Goal: Check status: Check status

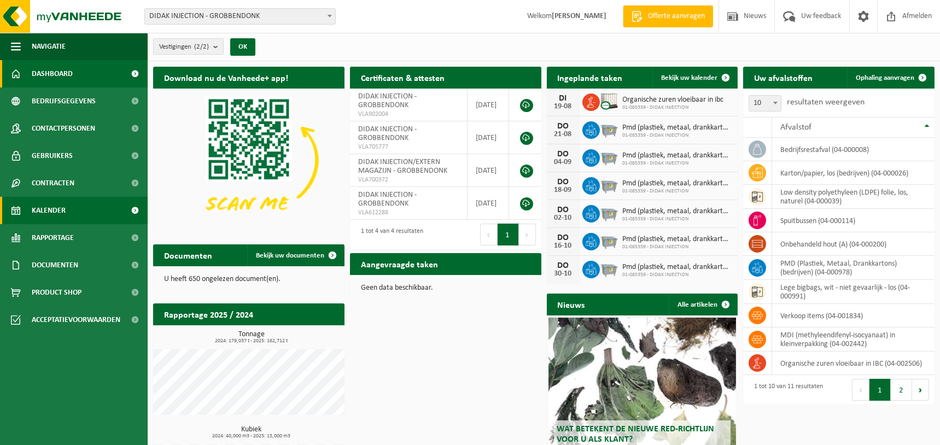
click at [56, 208] on span "Kalender" at bounding box center [49, 210] width 34 height 27
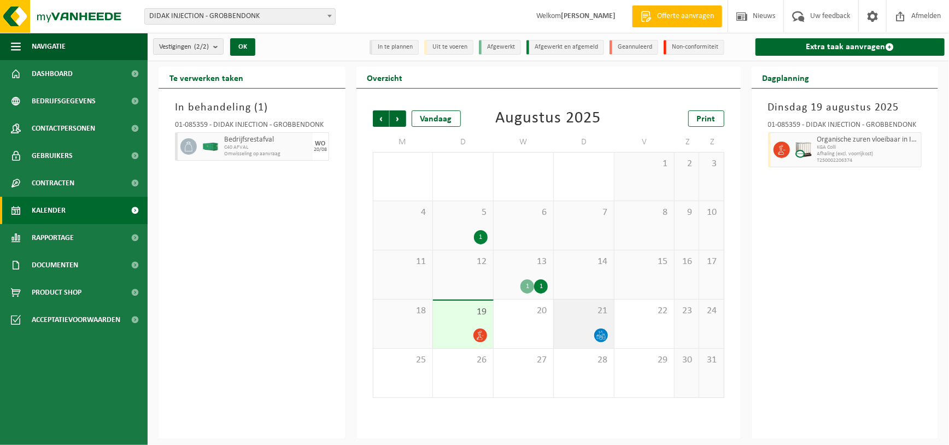
click at [600, 336] on icon at bounding box center [601, 338] width 2 height 4
click at [541, 285] on div "1" at bounding box center [541, 286] width 14 height 14
